Goal: Task Accomplishment & Management: Complete application form

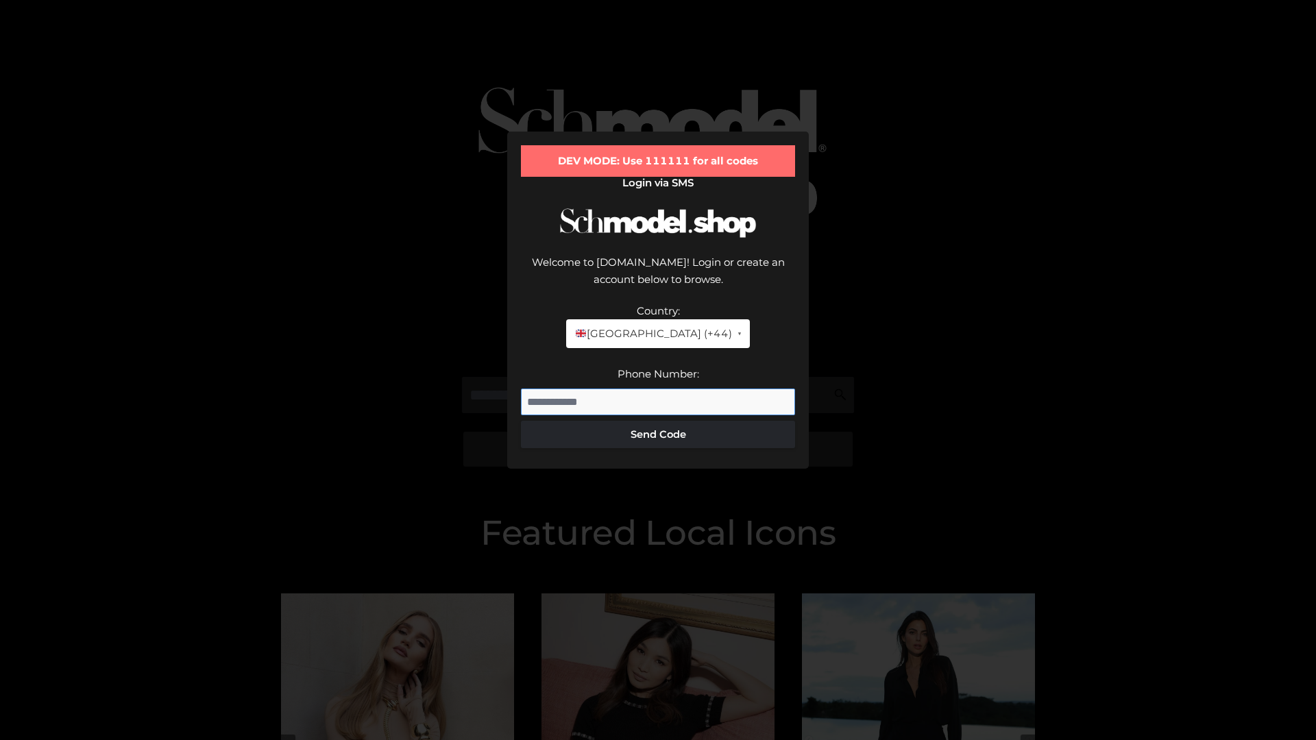
click at [658, 389] on input "Phone Number:" at bounding box center [658, 402] width 274 height 27
type input "**********"
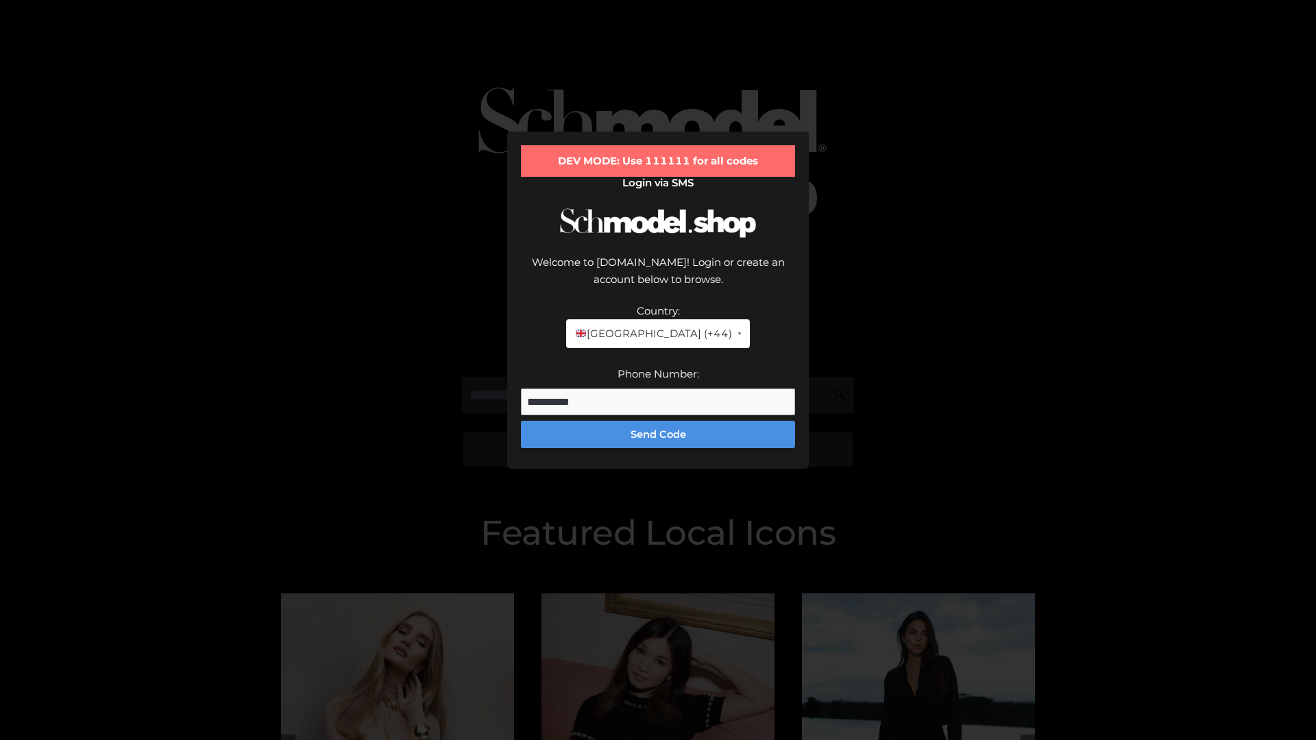
click at [658, 421] on button "Send Code" at bounding box center [658, 434] width 274 height 27
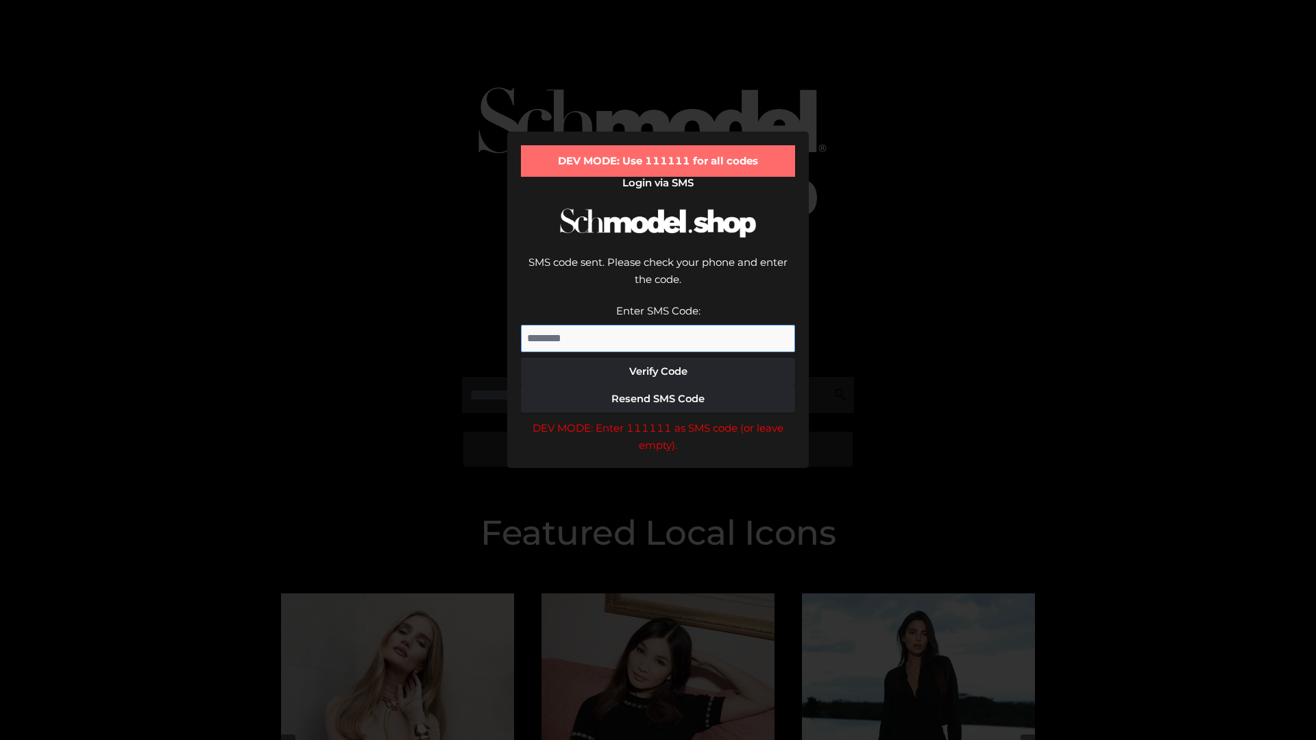
click at [658, 325] on input "Enter SMS Code:" at bounding box center [658, 338] width 274 height 27
type input "******"
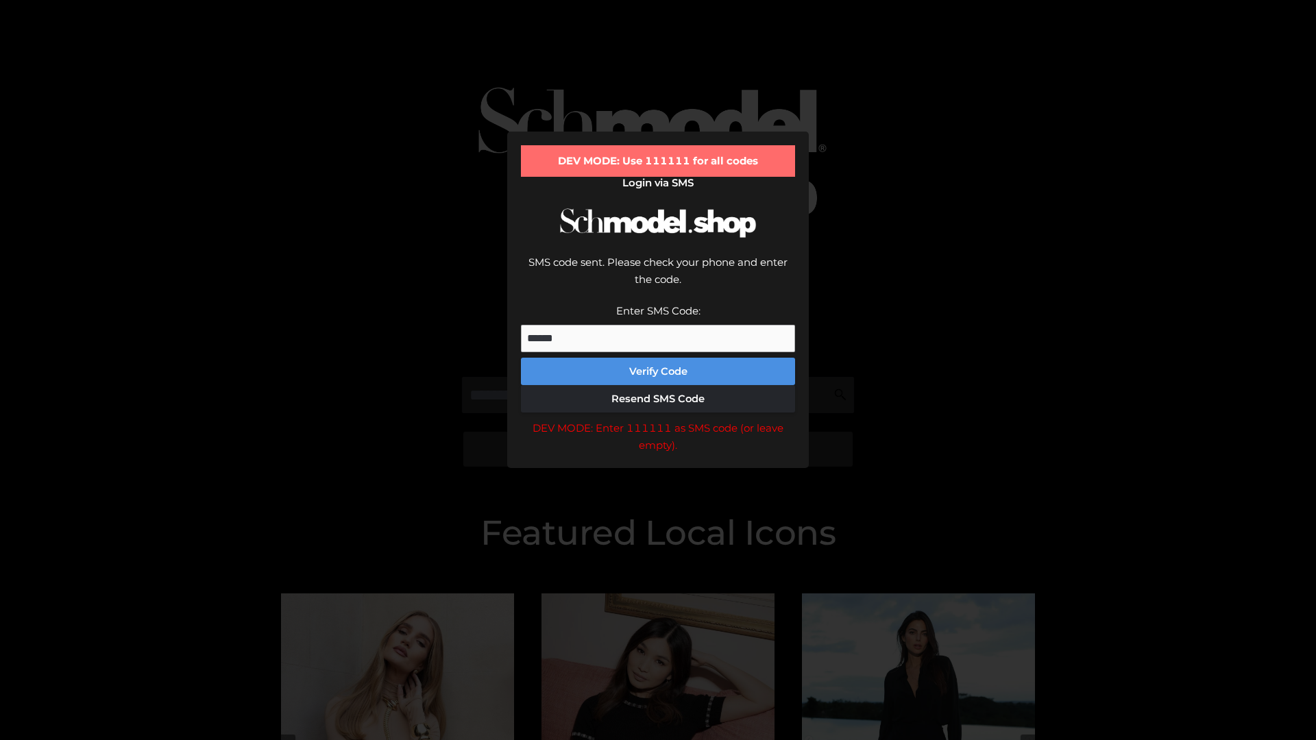
click at [658, 358] on button "Verify Code" at bounding box center [658, 371] width 274 height 27
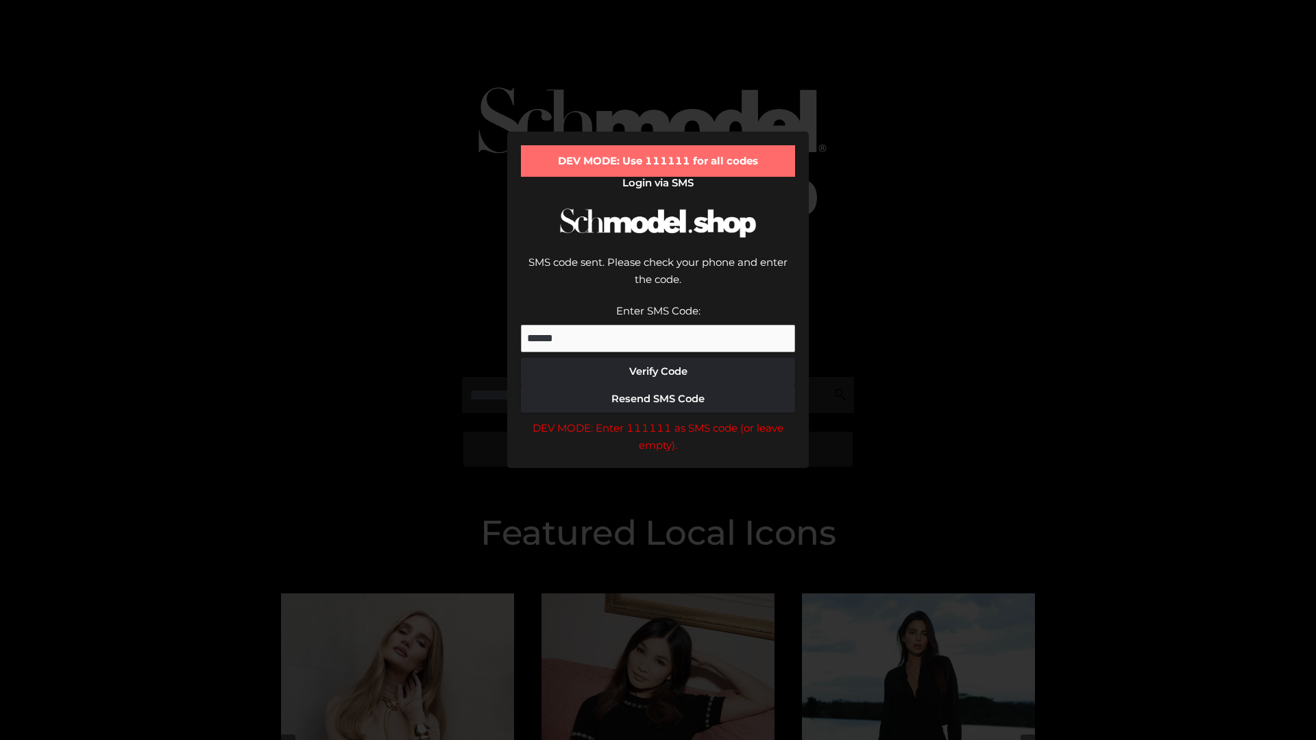
click at [658, 420] on div "DEV MODE: Enter 111111 as SMS code (or leave empty)." at bounding box center [658, 437] width 274 height 35
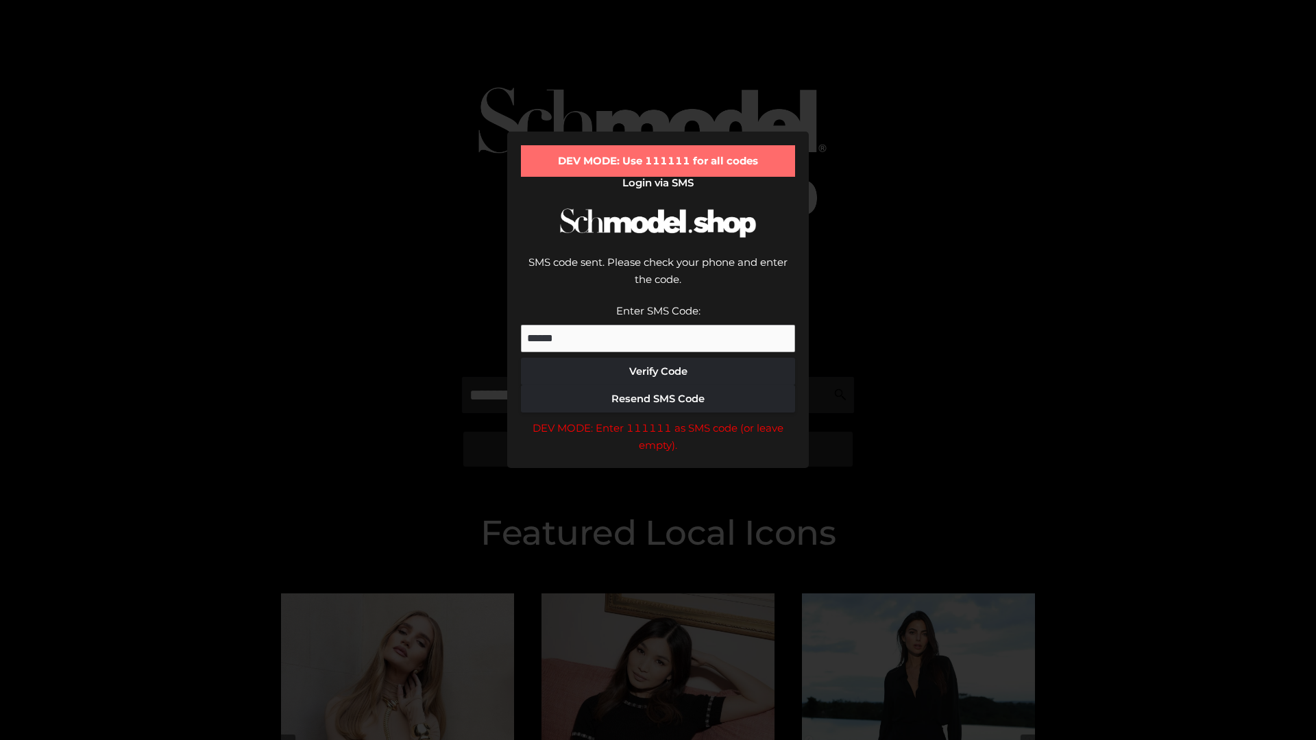
click at [658, 420] on div "DEV MODE: Enter 111111 as SMS code (or leave empty)." at bounding box center [658, 437] width 274 height 35
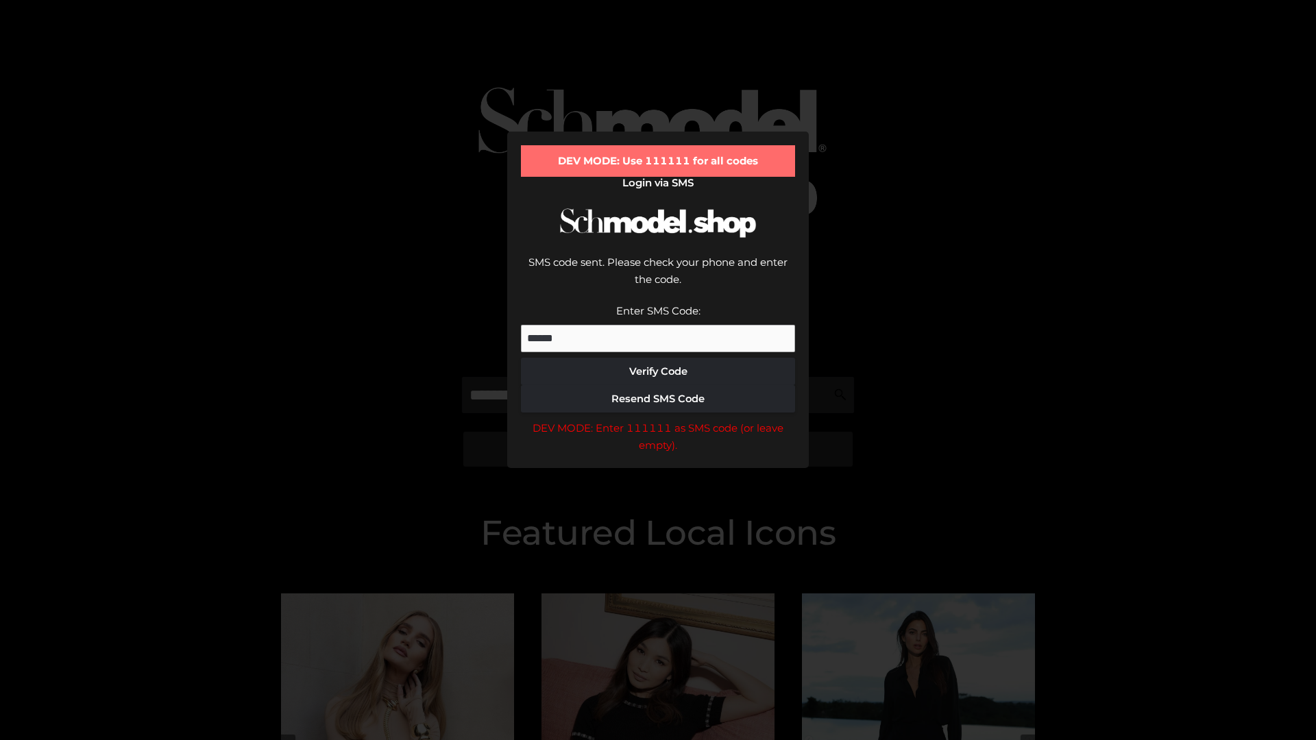
click at [658, 420] on div "DEV MODE: Enter 111111 as SMS code (or leave empty)." at bounding box center [658, 437] width 274 height 35
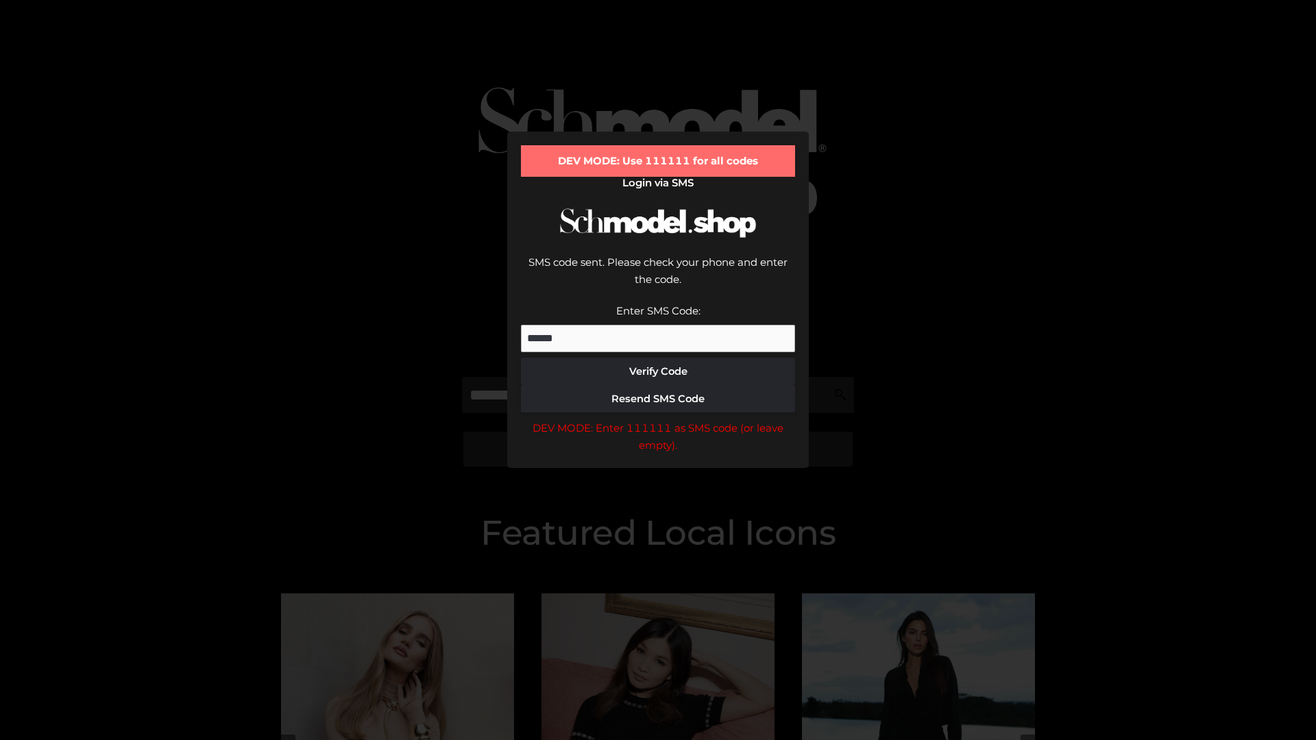
click at [658, 420] on div "DEV MODE: Enter 111111 as SMS code (or leave empty)." at bounding box center [658, 437] width 274 height 35
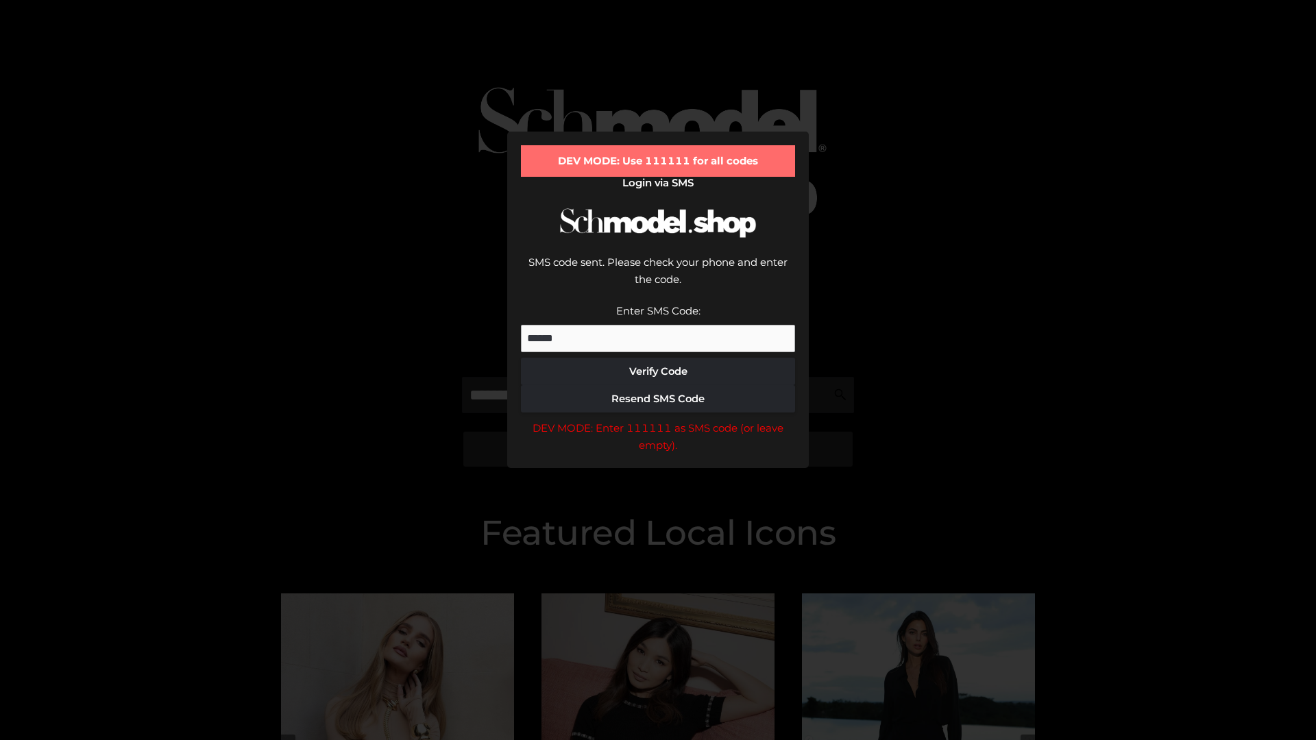
click at [658, 420] on div "DEV MODE: Enter 111111 as SMS code (or leave empty)." at bounding box center [658, 437] width 274 height 35
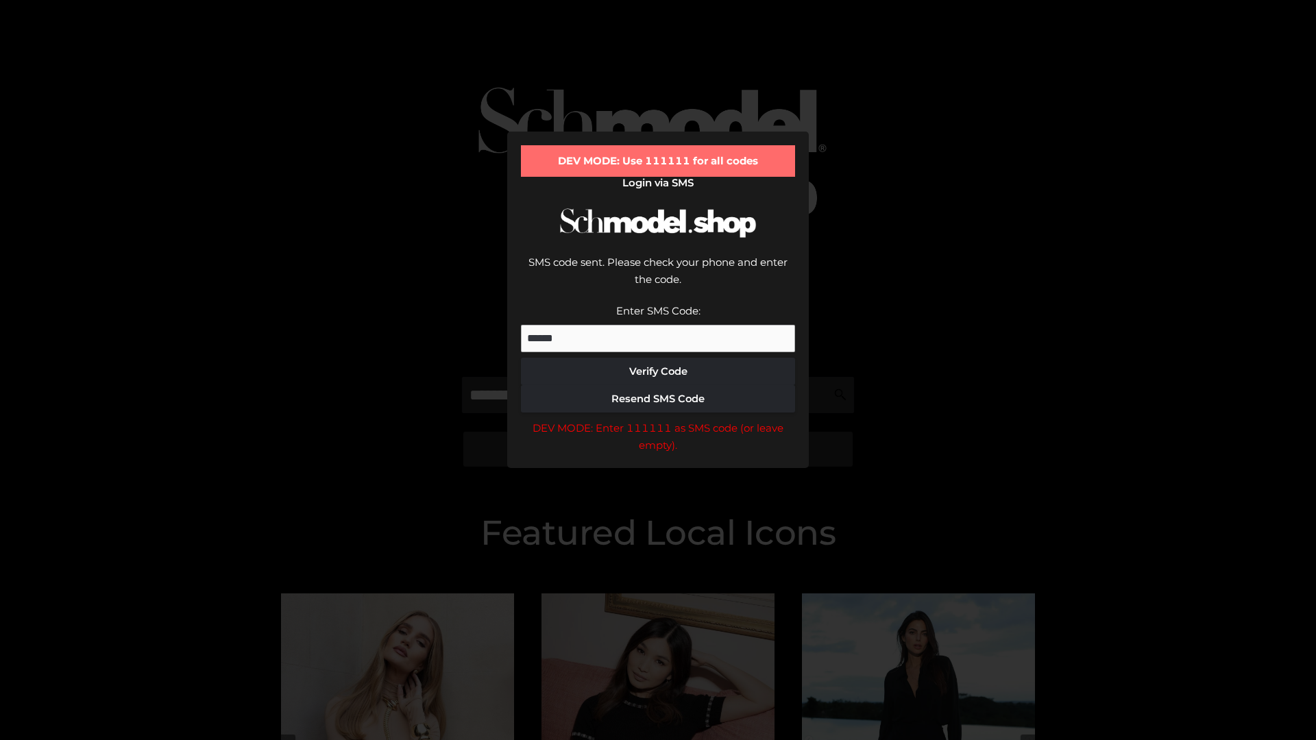
click at [658, 420] on div "DEV MODE: Enter 111111 as SMS code (or leave empty)." at bounding box center [658, 437] width 274 height 35
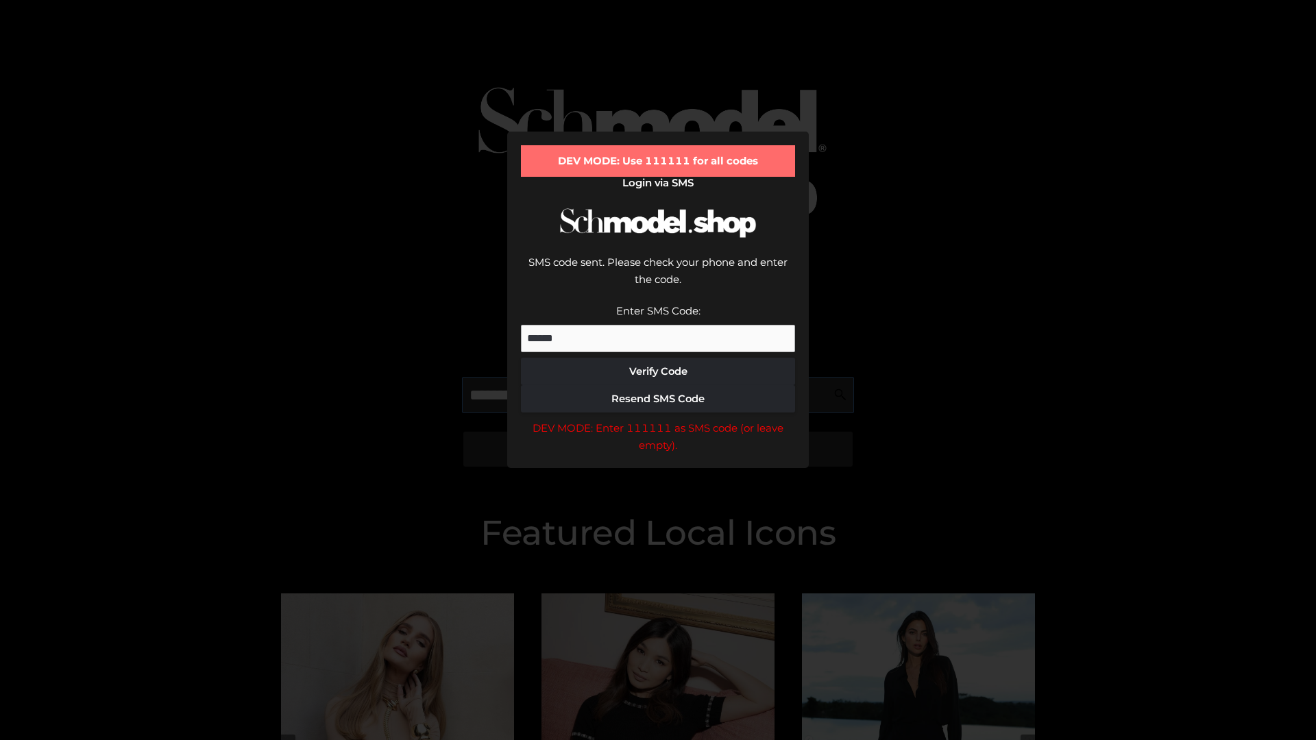
scroll to position [0, 71]
click at [658, 420] on div "DEV MODE: Enter 111111 as SMS code (or leave empty)." at bounding box center [658, 437] width 274 height 35
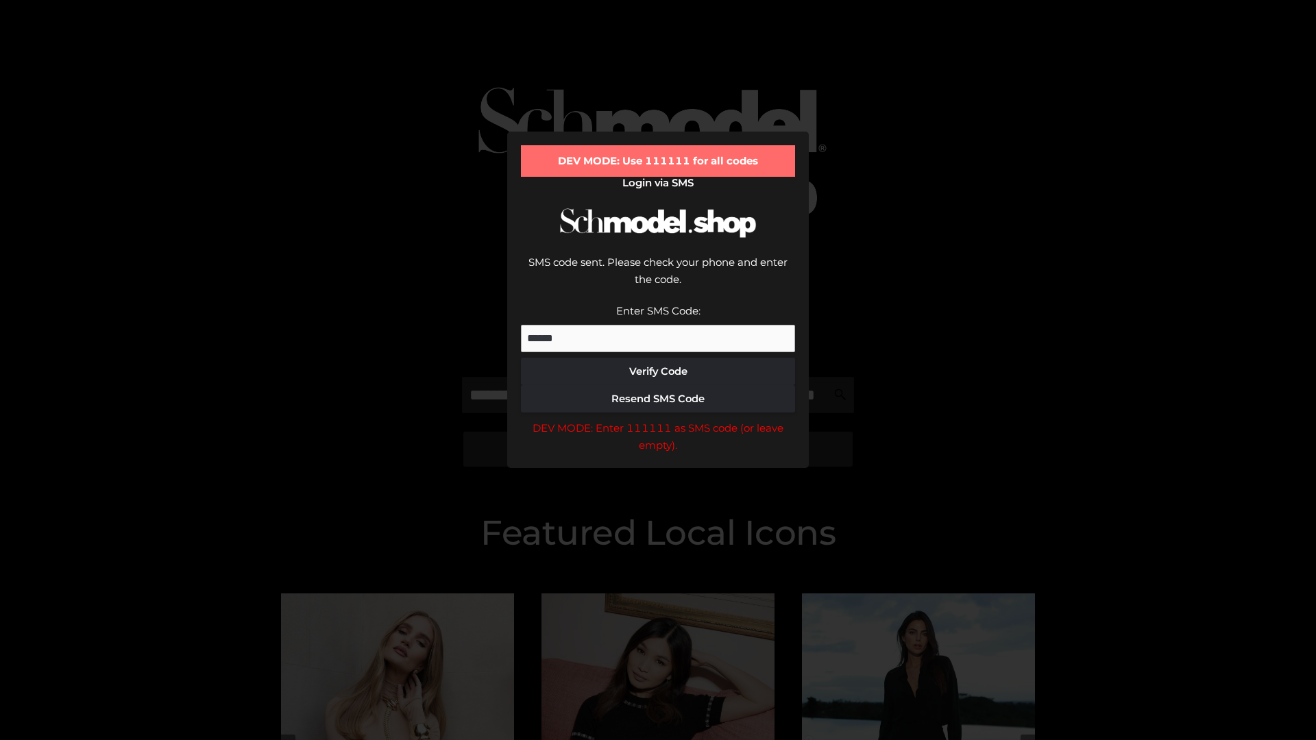
click at [658, 420] on div "DEV MODE: Enter 111111 as SMS code (or leave empty)." at bounding box center [658, 437] width 274 height 35
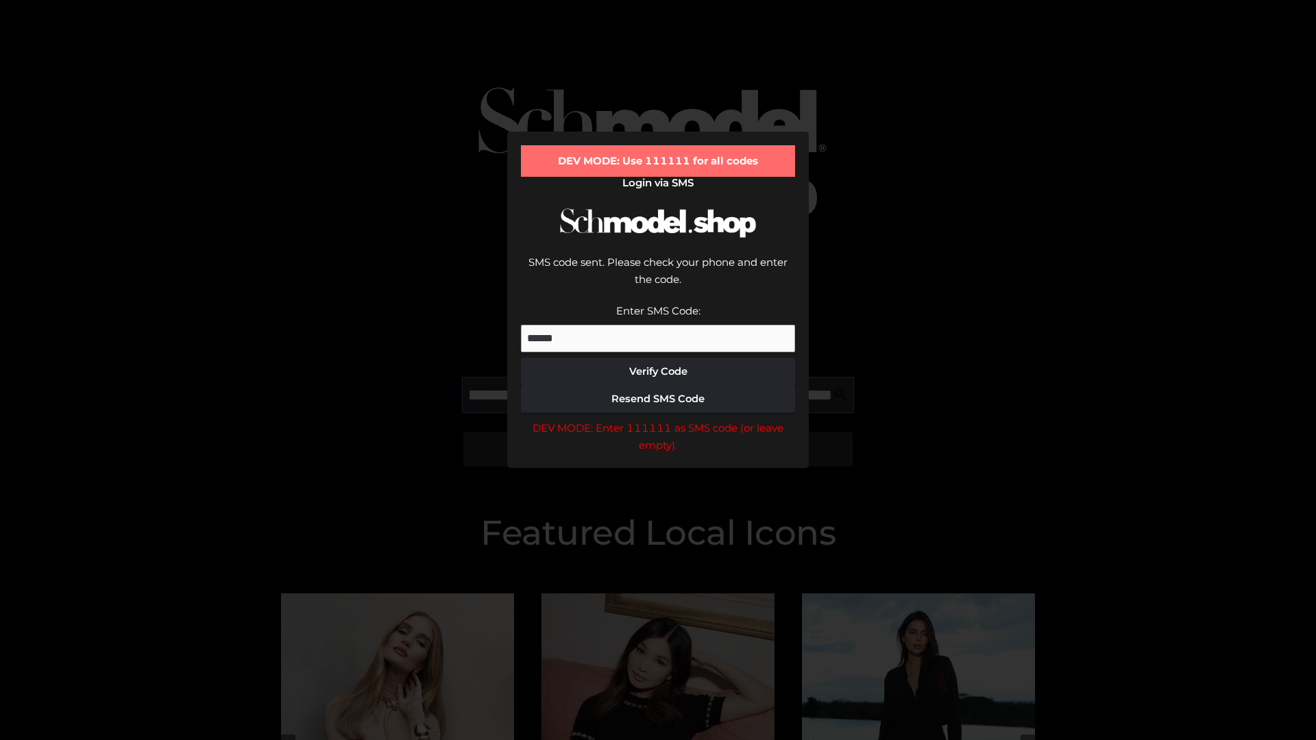
scroll to position [0, 149]
click at [658, 420] on div "DEV MODE: Enter 111111 as SMS code (or leave empty)." at bounding box center [658, 437] width 274 height 35
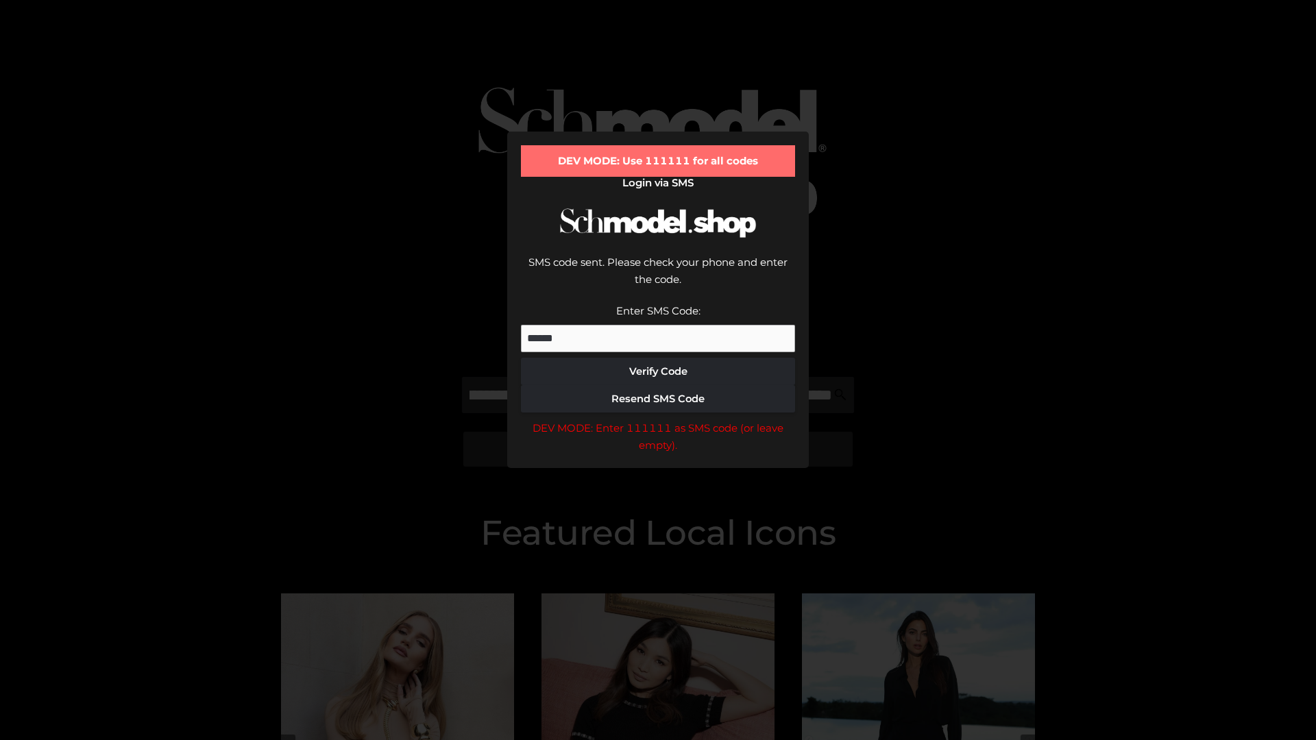
click at [658, 420] on div "DEV MODE: Enter 111111 as SMS code (or leave empty)." at bounding box center [658, 437] width 274 height 35
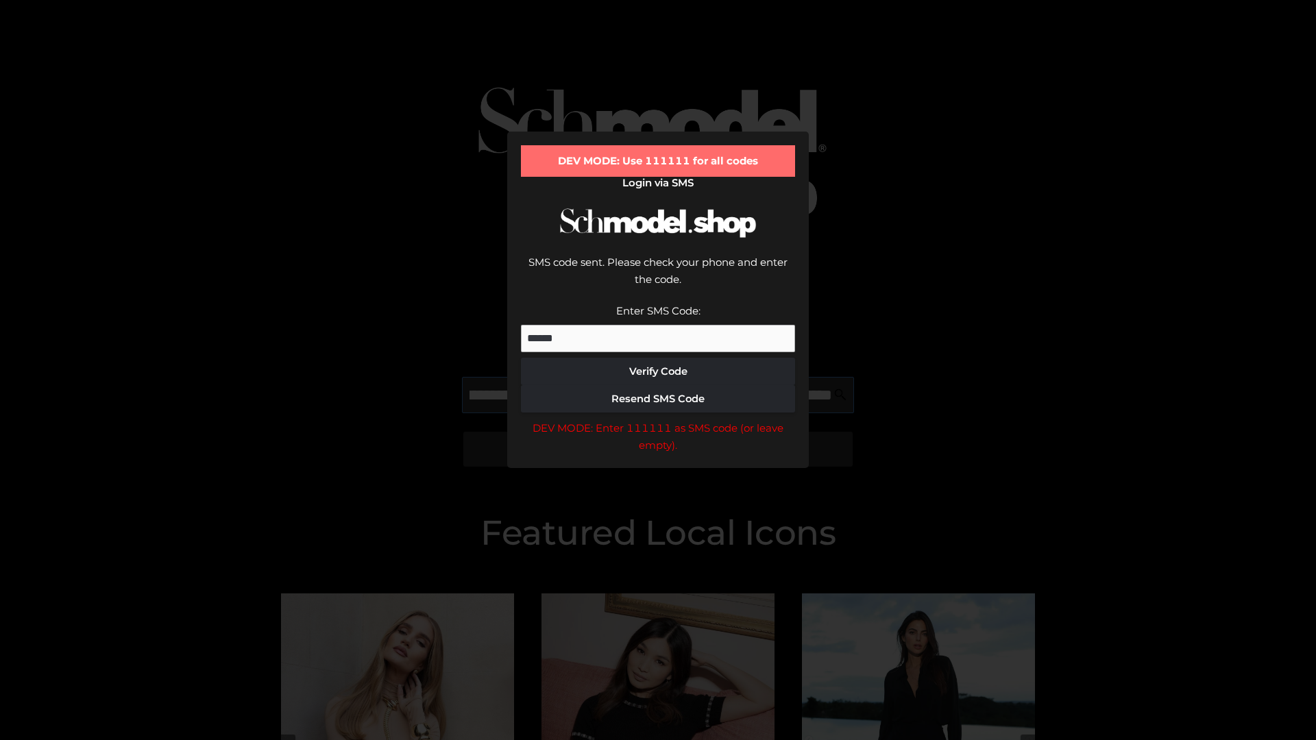
scroll to position [0, 232]
click at [658, 420] on div "DEV MODE: Enter 111111 as SMS code (or leave empty)." at bounding box center [658, 437] width 274 height 35
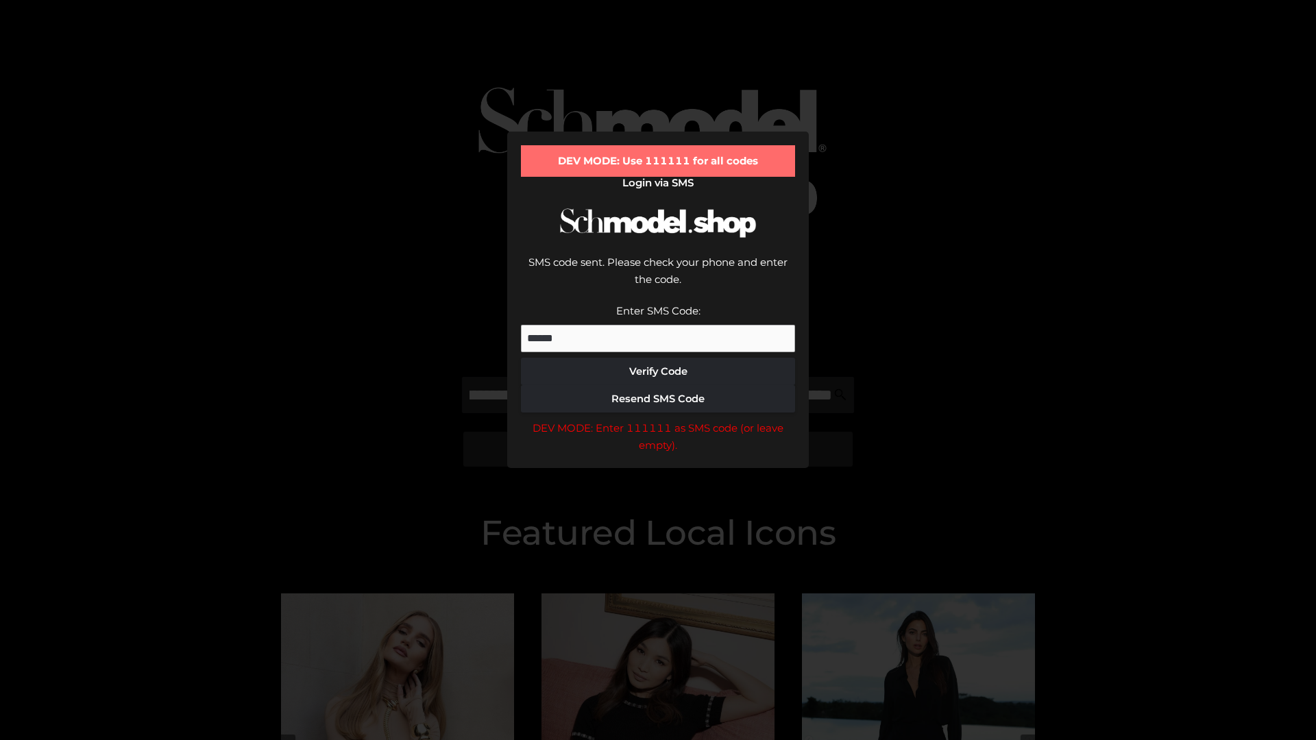
click at [658, 420] on div "DEV MODE: Enter 111111 as SMS code (or leave empty)." at bounding box center [658, 437] width 274 height 35
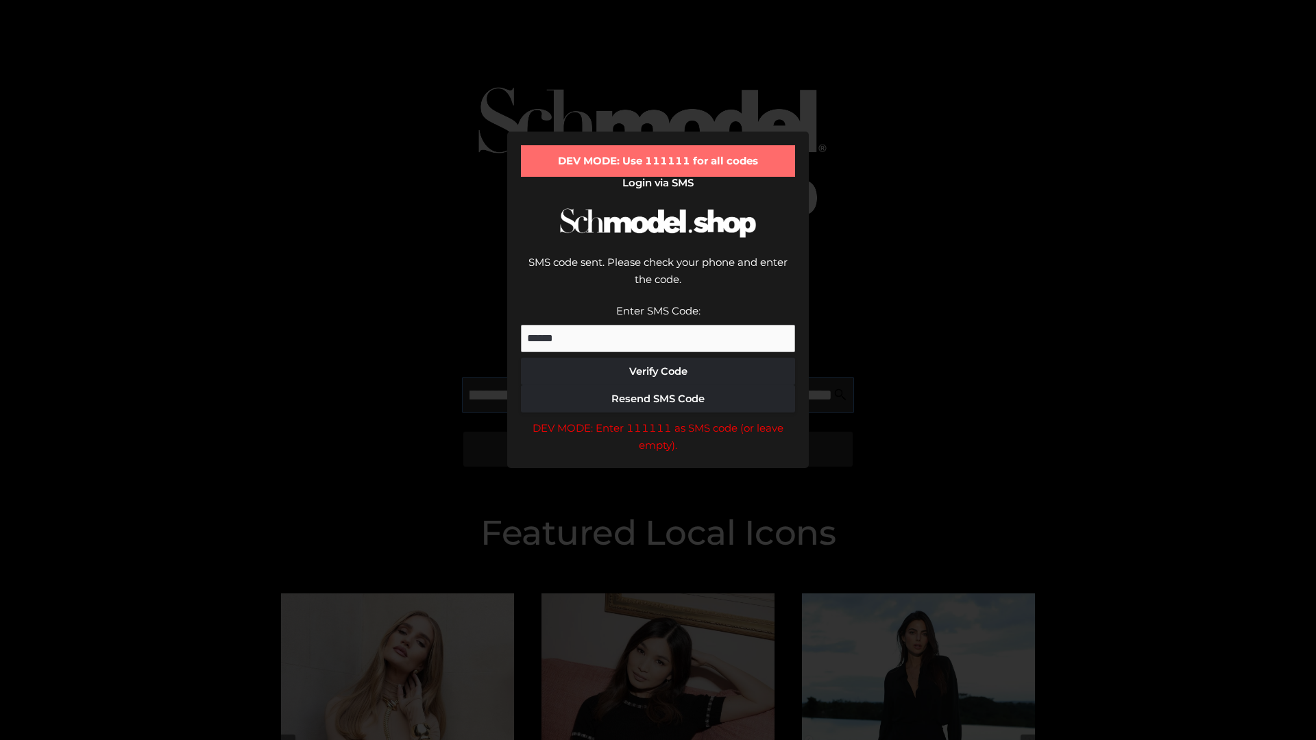
scroll to position [0, 319]
click at [658, 420] on div "DEV MODE: Enter 111111 as SMS code (or leave empty)." at bounding box center [658, 437] width 274 height 35
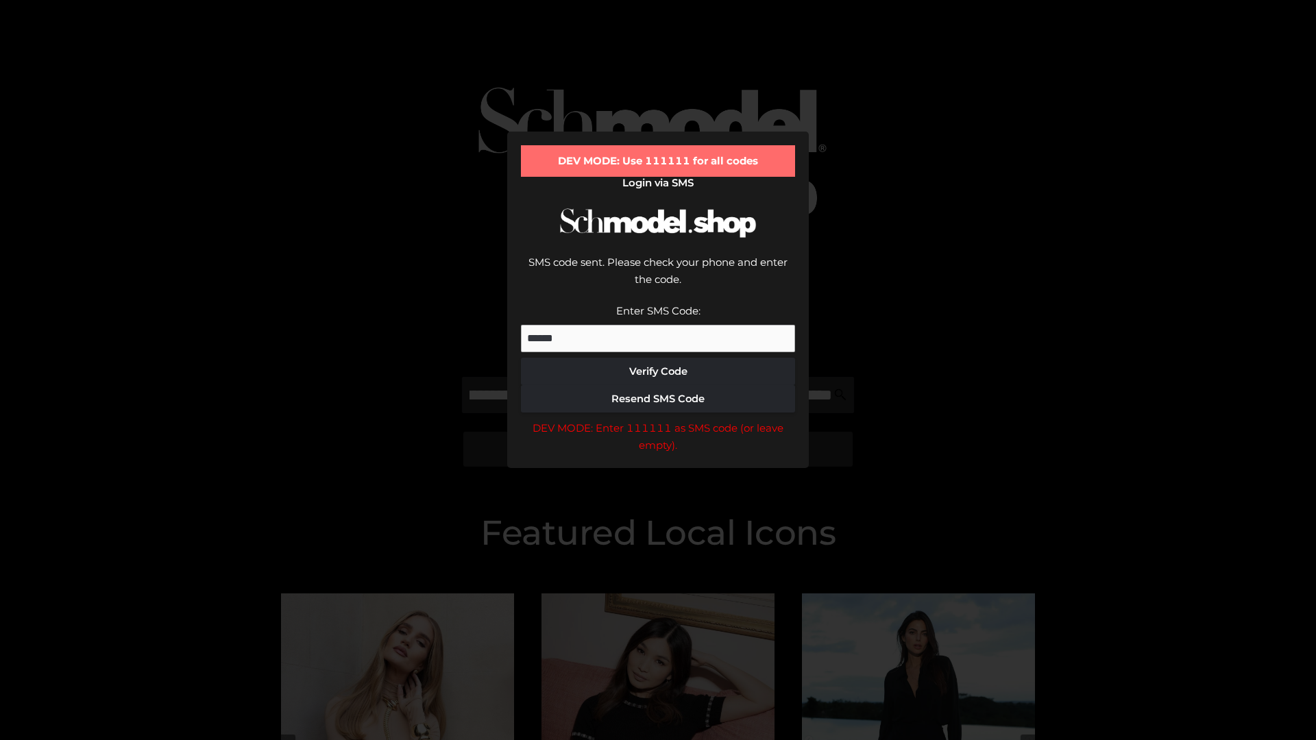
click at [658, 420] on div "DEV MODE: Enter 111111 as SMS code (or leave empty)." at bounding box center [658, 437] width 274 height 35
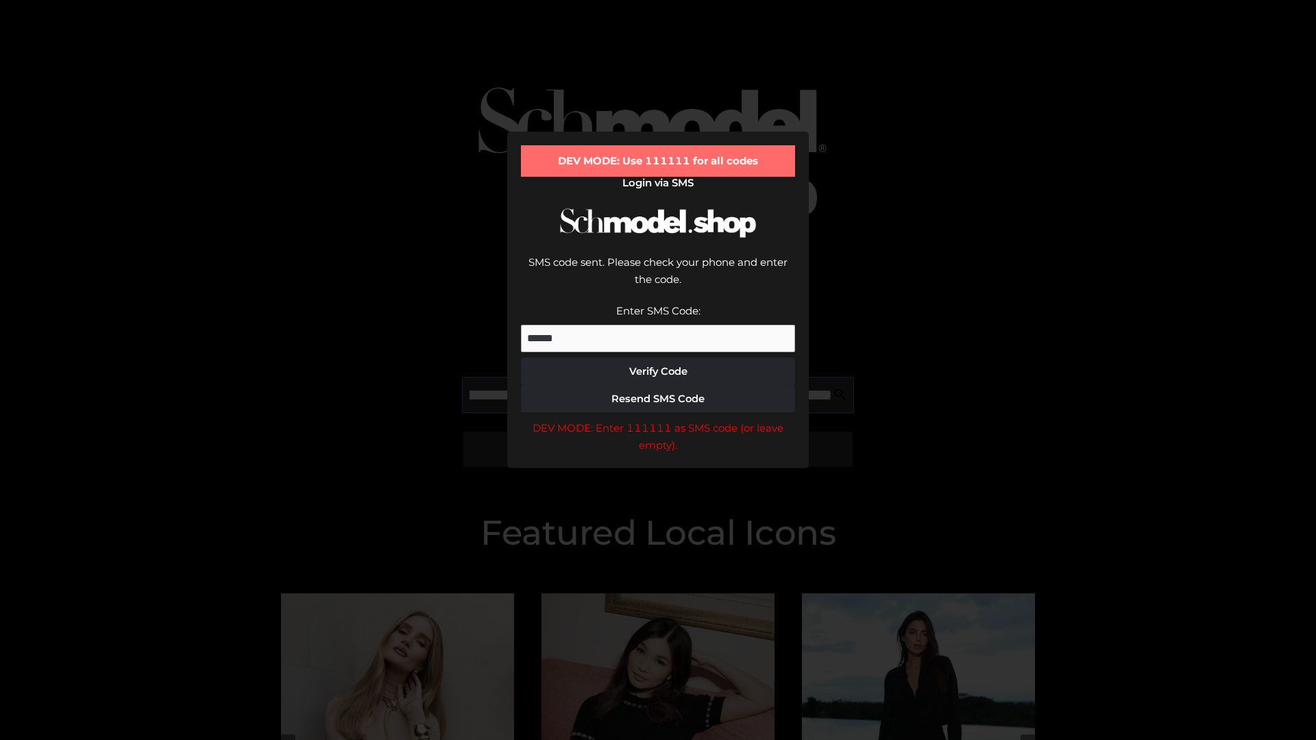
scroll to position [0, 398]
click at [658, 420] on div "DEV MODE: Enter 111111 as SMS code (or leave empty)." at bounding box center [658, 437] width 274 height 35
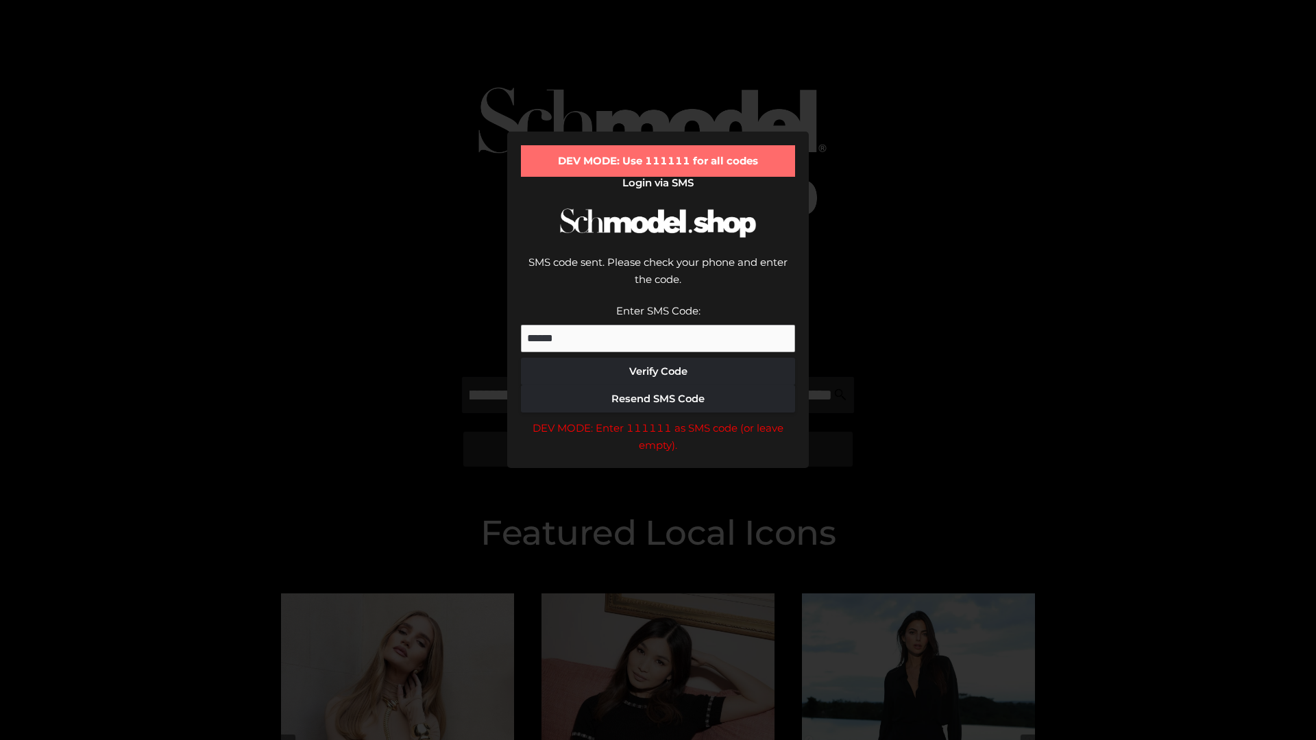
click at [658, 420] on div "DEV MODE: Enter 111111 as SMS code (or leave empty)." at bounding box center [658, 437] width 274 height 35
type input "**********"
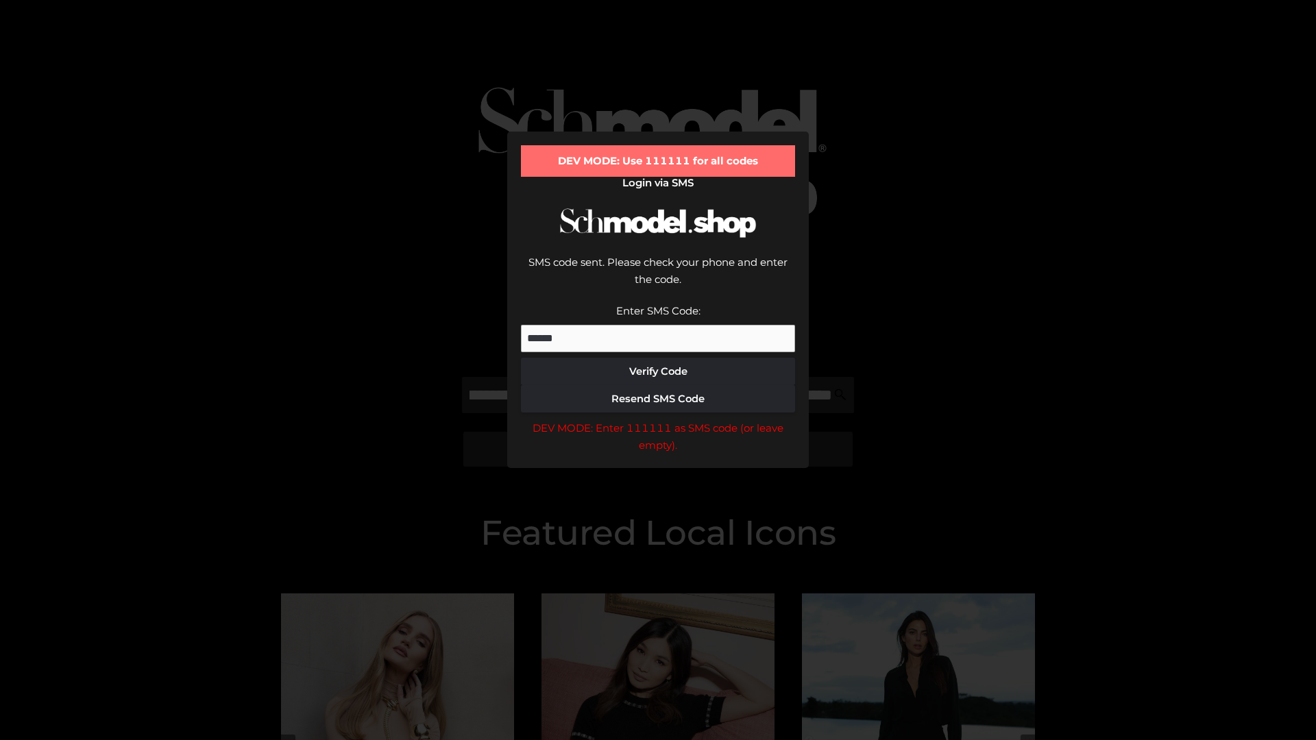
click at [658, 420] on div "DEV MODE: Enter 111111 as SMS code (or leave empty)." at bounding box center [658, 437] width 274 height 35
